Goal: Communication & Community: Ask a question

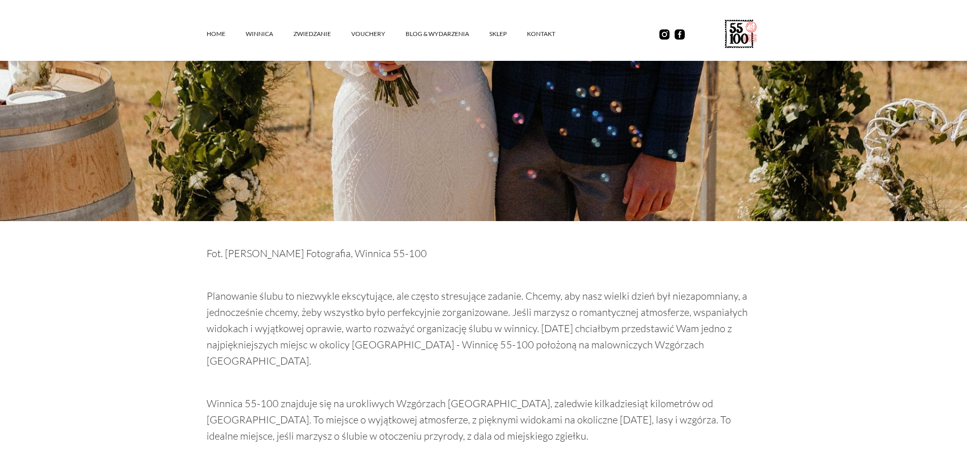
scroll to position [863, 0]
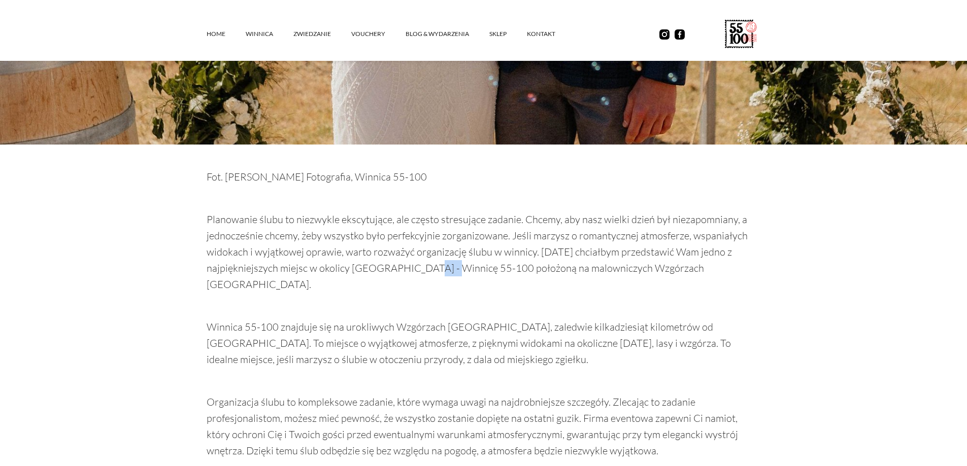
drag, startPoint x: 429, startPoint y: 254, endPoint x: 453, endPoint y: 255, distance: 24.4
click at [453, 255] on p "Planowanie ślubu to niezwykle ekscytujące, ale często stresujące zadanie. Chcem…" at bounding box center [484, 252] width 554 height 81
click at [517, 298] on p "‍" at bounding box center [484, 306] width 554 height 16
click at [561, 254] on p "Planowanie ślubu to niezwykle ekscytujące, ale często stresujące zadanie. Chcem…" at bounding box center [484, 252] width 554 height 81
click at [607, 244] on p "Planowanie ślubu to niezwykle ekscytujące, ale często stresujące zadanie. Chcem…" at bounding box center [484, 252] width 554 height 81
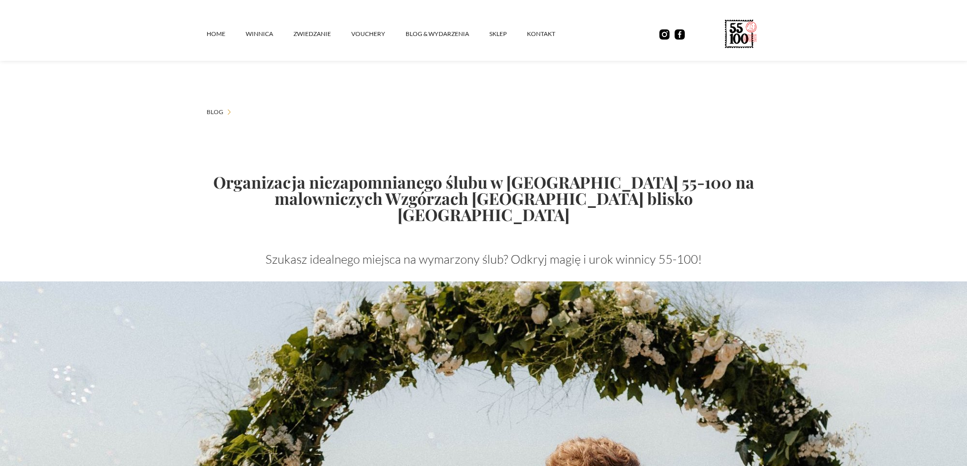
scroll to position [0, 0]
click at [442, 37] on link "Blog & Wydarzenia" at bounding box center [448, 34] width 84 height 30
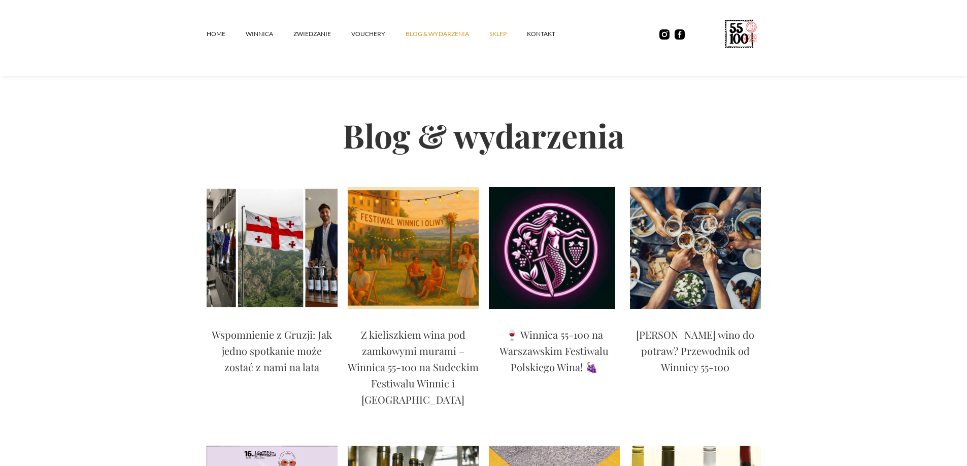
click at [492, 37] on link "SKLEP" at bounding box center [508, 34] width 38 height 30
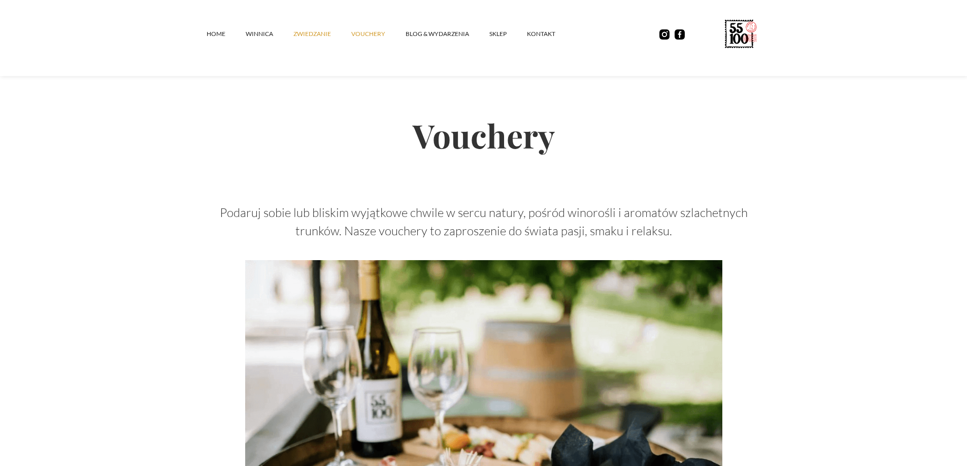
click at [309, 26] on link "ZWIEDZANIE" at bounding box center [322, 34] width 58 height 30
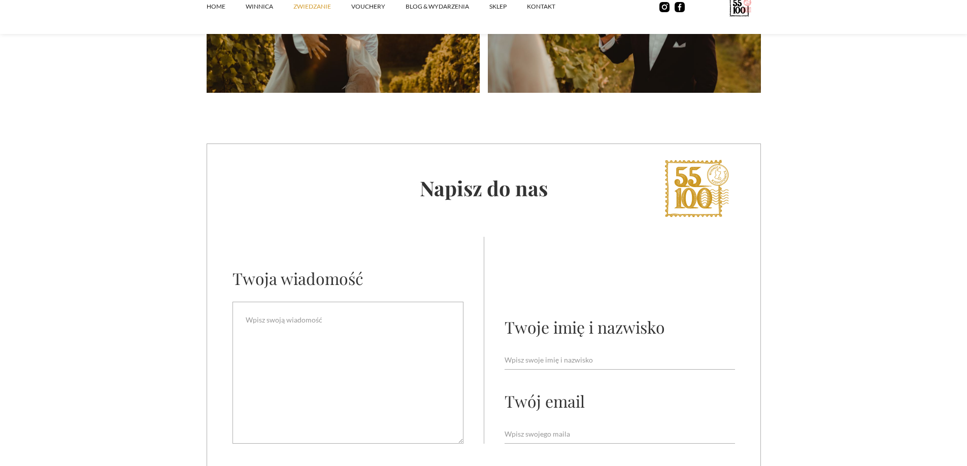
scroll to position [2588, 0]
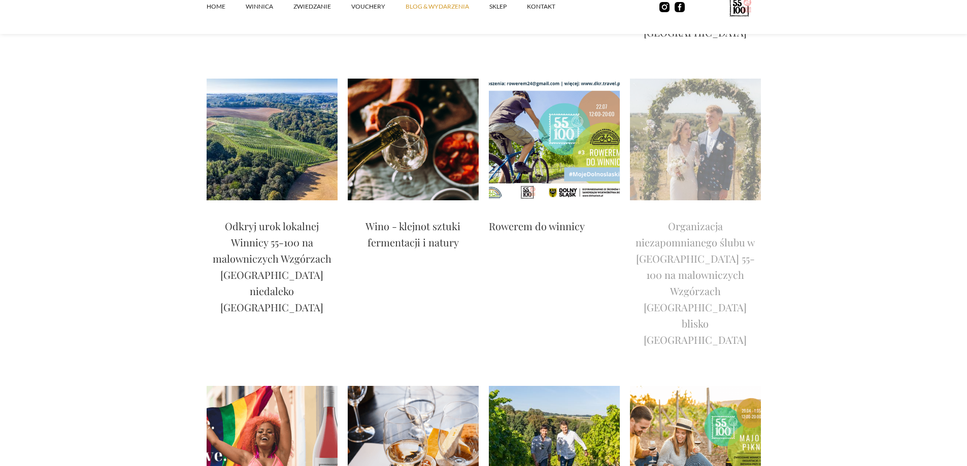
scroll to position [1523, 0]
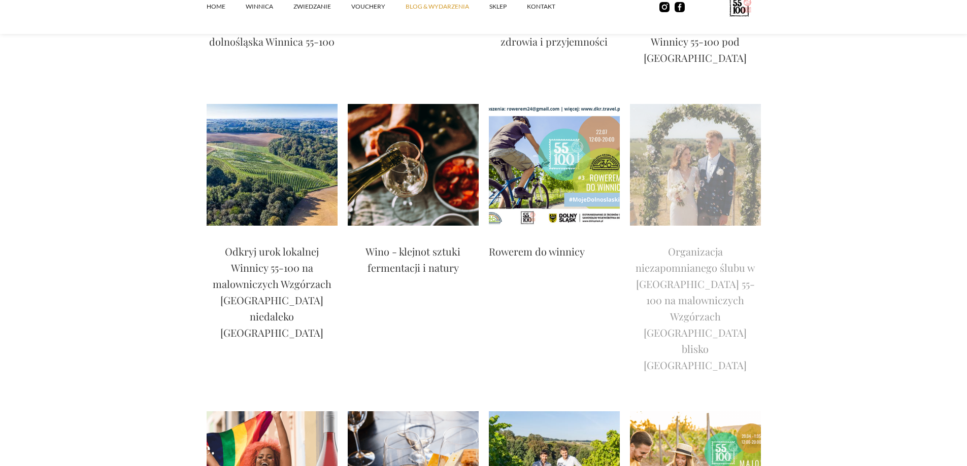
click at [722, 143] on img at bounding box center [695, 165] width 131 height 122
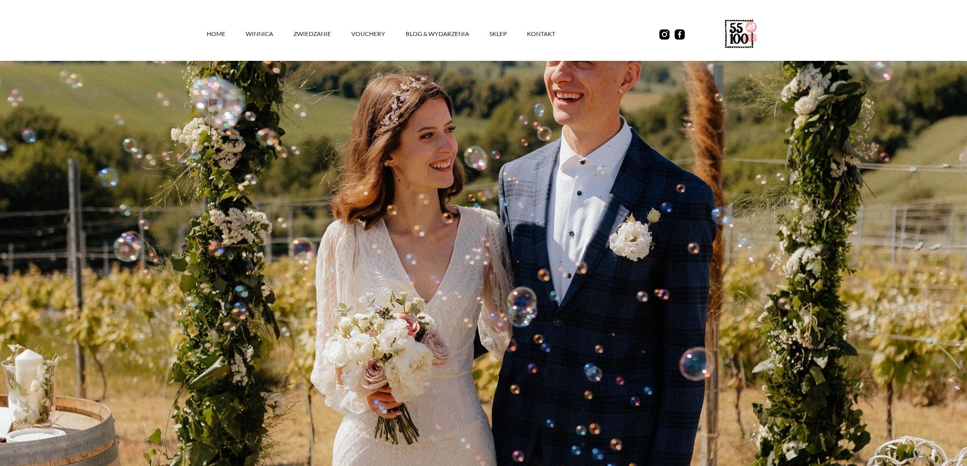
scroll to position [254, 0]
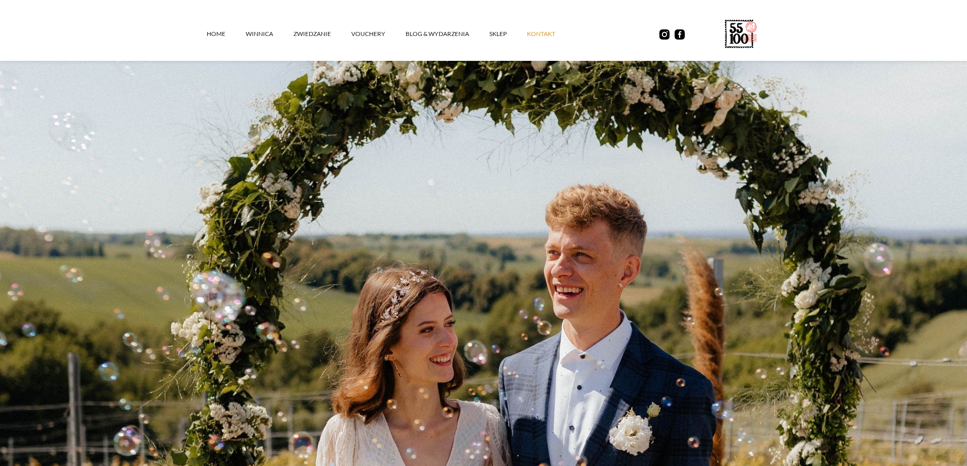
click at [533, 36] on link "kontakt" at bounding box center [551, 34] width 49 height 30
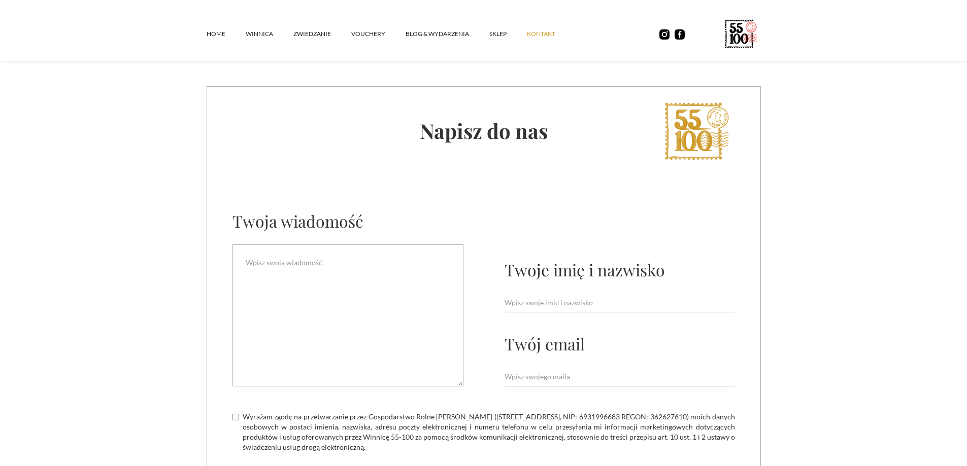
scroll to position [508, 0]
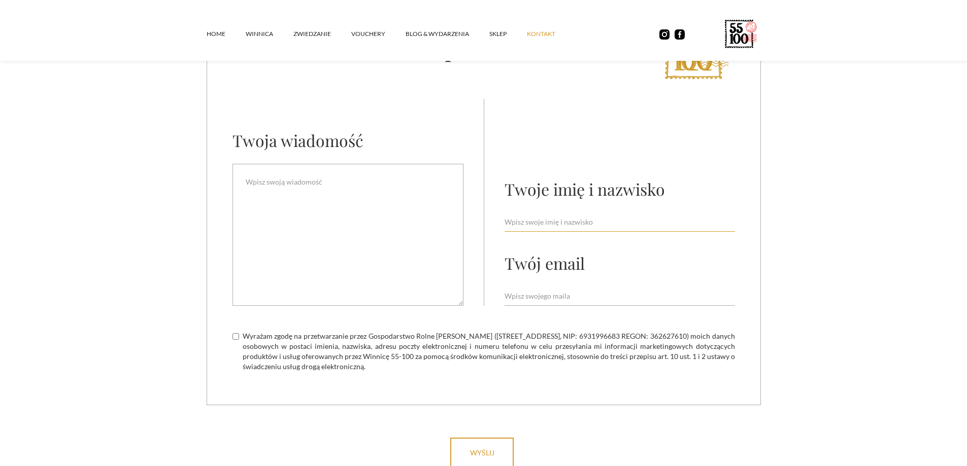
click at [608, 226] on input "Email Form" at bounding box center [619, 222] width 230 height 19
type input "[PERSON_NAME]"
type input "[EMAIL_ADDRESS][DOMAIN_NAME]"
click at [318, 206] on textarea "Email Form" at bounding box center [347, 235] width 231 height 142
paste textarea "Szanowni Państwo, zwracamy się z uprzejmą prośbą o informację na temat możliwoś…"
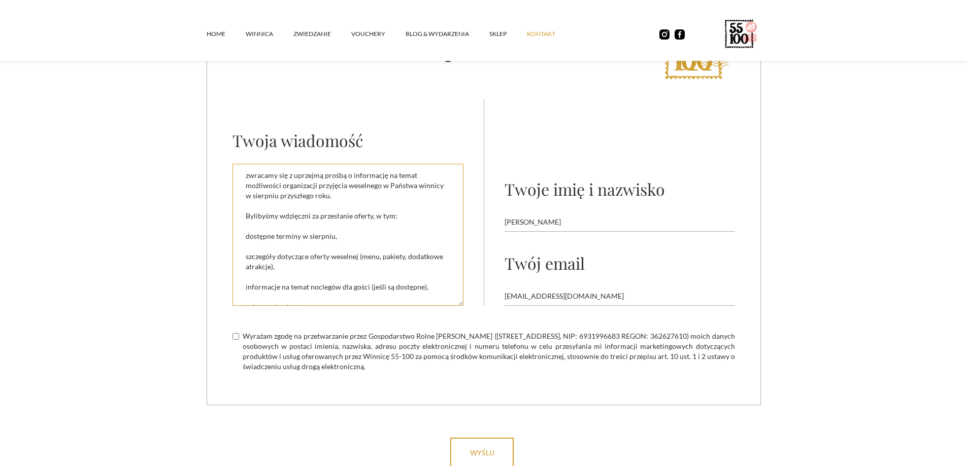
scroll to position [51, 0]
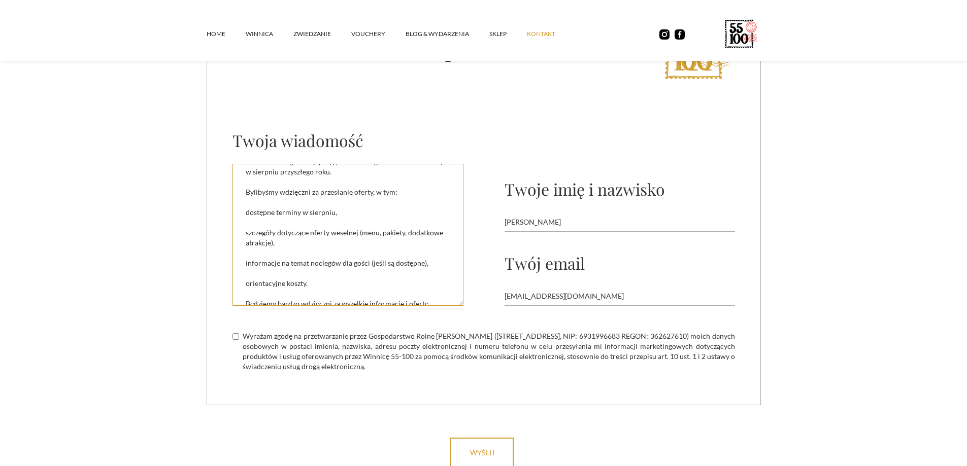
drag, startPoint x: 424, startPoint y: 264, endPoint x: 248, endPoint y: 266, distance: 176.1
click at [248, 266] on textarea "Szanowni Państwo, zwracamy się z uprzejmą prośbą o informację na temat możliwoś…" at bounding box center [347, 235] width 231 height 142
click at [245, 266] on textarea "Szanowni Państwo, zwracamy się z uprzejmą prośbą o informację na temat możliwoś…" at bounding box center [347, 235] width 231 height 142
click at [365, 247] on textarea "Szanowni Państwo, zwracamy się z uprzejmą prośbą o informację na temat możliwoś…" at bounding box center [347, 235] width 231 height 142
click at [424, 266] on textarea "Szanowni Państwo, zwracamy się z uprzejmą prośbą o informację na temat możliwoś…" at bounding box center [347, 235] width 231 height 142
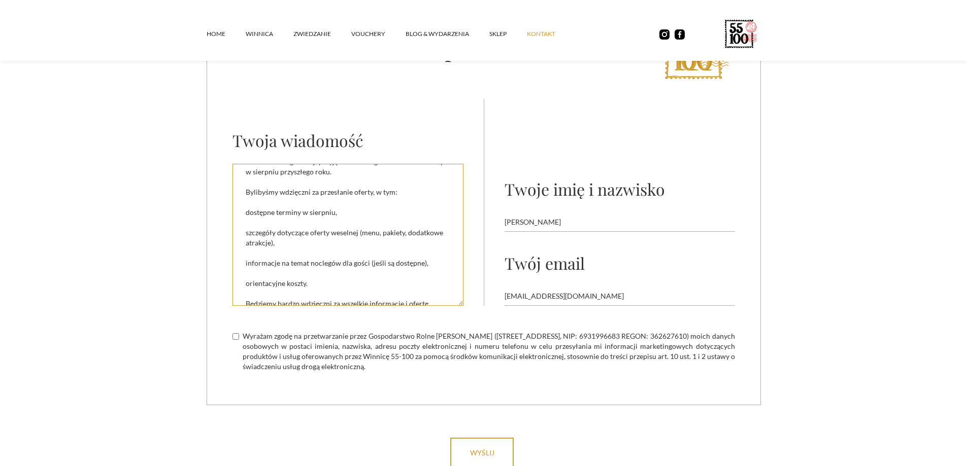
click at [421, 267] on textarea "Szanowni Państwo, zwracamy się z uprzejmą prośbą o informację na temat możliwoś…" at bounding box center [347, 235] width 231 height 142
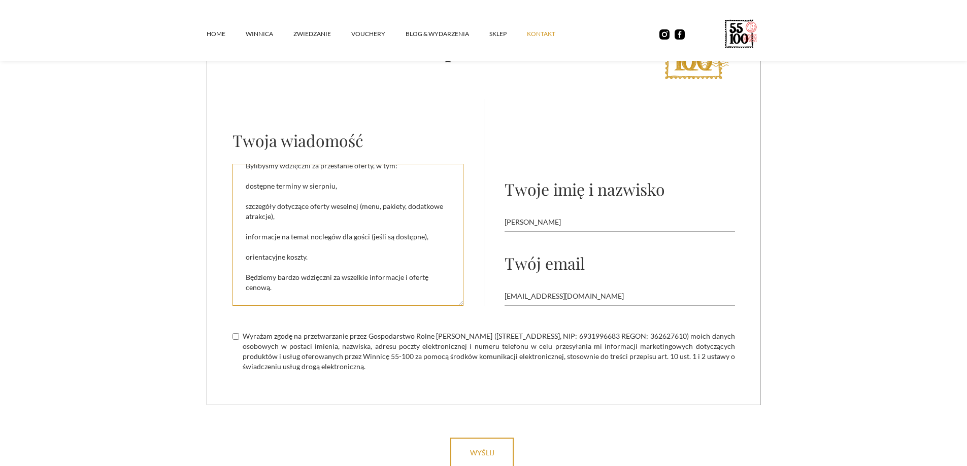
click at [353, 292] on textarea "Szanowni Państwo, zwracamy się z uprzejmą prośbą o informację na temat możliwoś…" at bounding box center [347, 235] width 231 height 142
type textarea "Szanowni Państwo, zwracamy się z uprzejmą prośbą o informację na temat możliwoś…"
click at [238, 335] on input "Wyrażam zgodę na przetwarzanie przez Gospodarstwo Rolne [PERSON_NAME] ([STREET_…" at bounding box center [235, 336] width 7 height 7
click at [238, 337] on input "Wyrażam zgodę na przetwarzanie przez Gospodarstwo Rolne [PERSON_NAME] ([STREET_…" at bounding box center [235, 336] width 7 height 7
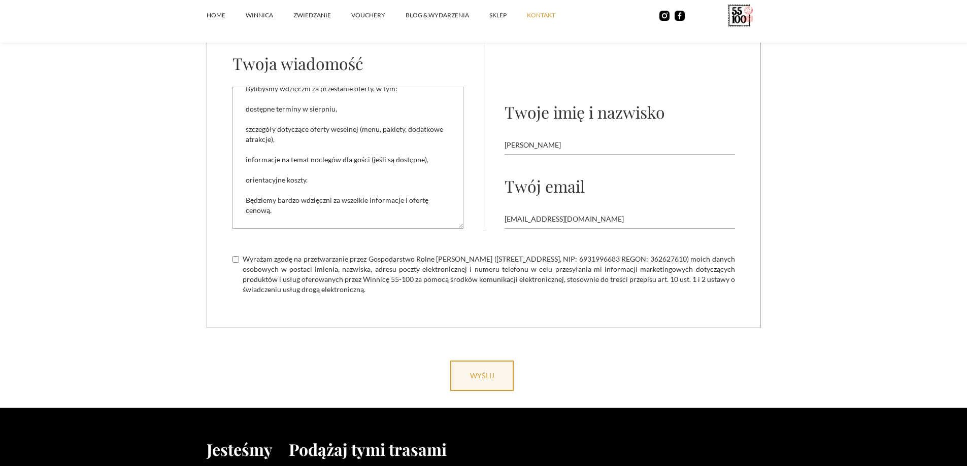
scroll to position [609, 0]
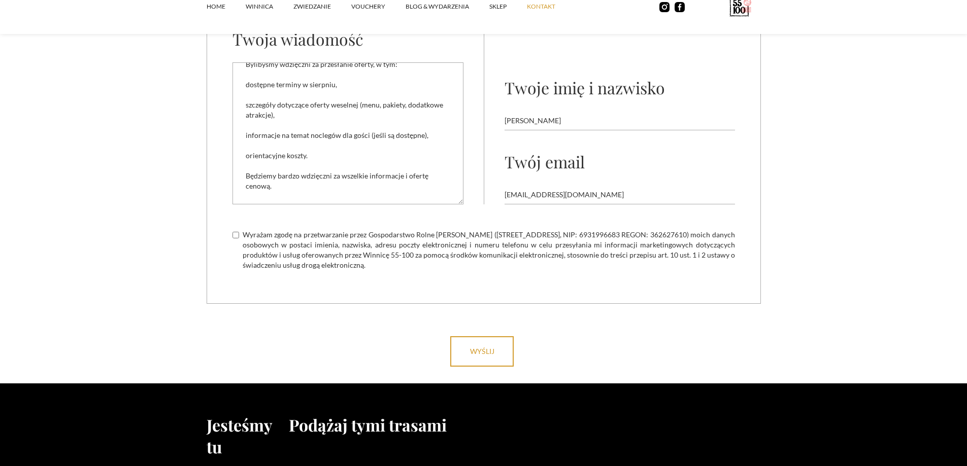
click at [235, 242] on label "Wyrażam zgodę na przetwarzanie przez Gospodarstwo Rolne [PERSON_NAME] ([STREET_…" at bounding box center [483, 250] width 502 height 41
click at [235, 239] on input "Wyrażam zgodę na przetwarzanie przez Gospodarstwo Rolne [PERSON_NAME] ([STREET_…" at bounding box center [235, 235] width 7 height 7
checkbox input "true"
click at [484, 362] on input "wyślij" at bounding box center [481, 351] width 63 height 30
type input "Please wait..."
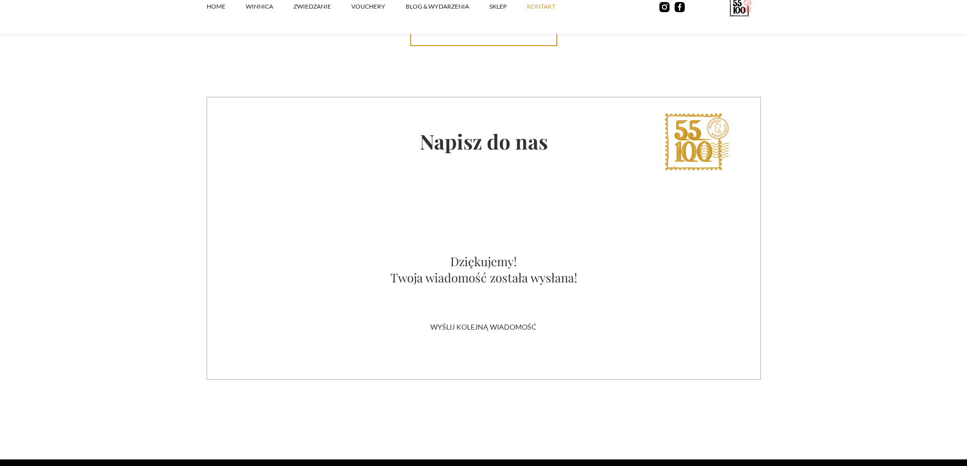
scroll to position [311, 0]
